Goal: Information Seeking & Learning: Find specific fact

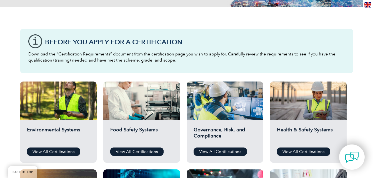
scroll to position [139, 0]
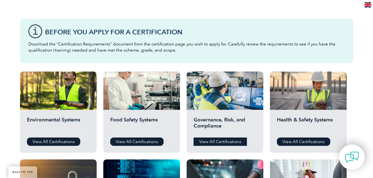
click at [216, 143] on link "View All Certifications" at bounding box center [219, 142] width 53 height 8
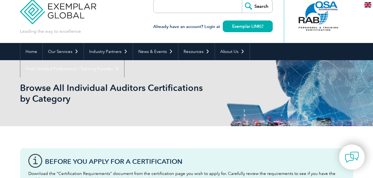
scroll to position [0, 0]
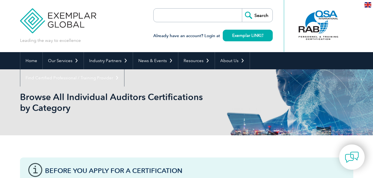
click at [178, 17] on input "search" at bounding box center [185, 15] width 58 height 13
type input "ISO 42001:2023"
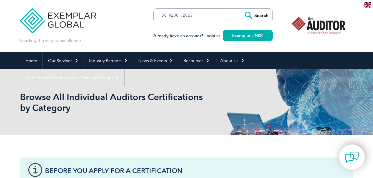
click at [253, 14] on input "Search" at bounding box center [257, 15] width 31 height 13
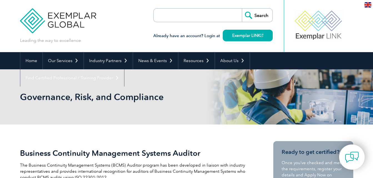
click at [177, 14] on input "search" at bounding box center [185, 15] width 58 height 13
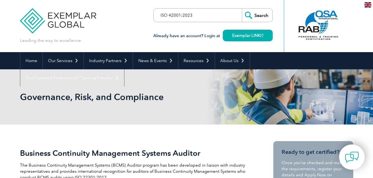
type input "ISO 42001:2023"
click at [242, 9] on input "Search" at bounding box center [257, 15] width 31 height 13
